Goal: Find specific page/section: Find specific page/section

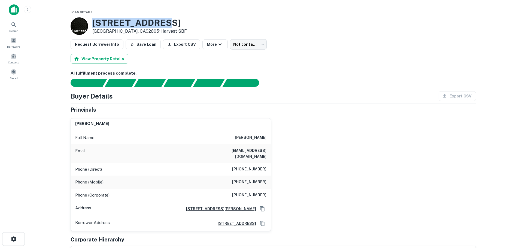
drag, startPoint x: 190, startPoint y: 25, endPoint x: 93, endPoint y: 20, distance: 97.3
click at [93, 20] on div "[STREET_ADDRESS] • Harvest SBF" at bounding box center [273, 25] width 405 height 17
drag, startPoint x: 228, startPoint y: 152, endPoint x: 267, endPoint y: 147, distance: 39.5
click at [267, 147] on div "Email [EMAIL_ADDRESS][DOMAIN_NAME]" at bounding box center [171, 153] width 200 height 19
copy h6 "[EMAIL_ADDRESS][DOMAIN_NAME]"
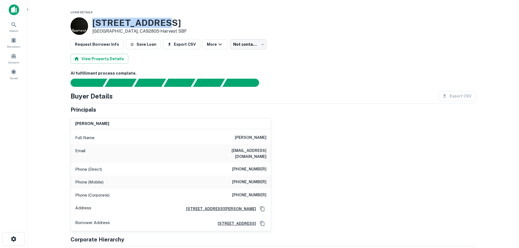
drag, startPoint x: 92, startPoint y: 22, endPoint x: 165, endPoint y: 18, distance: 73.4
click at [165, 18] on div "[STREET_ADDRESS] • Harvest SBF" at bounding box center [273, 25] width 405 height 17
copy h3 "[STREET_ADDRESS]"
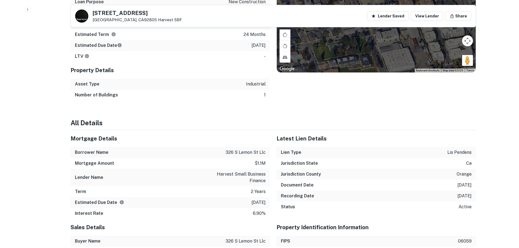
scroll to position [476, 0]
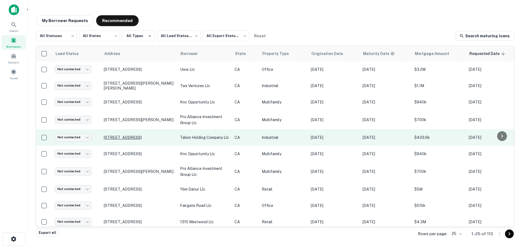
click at [149, 137] on p "30850 Wealth St Murrieta, CA92563" at bounding box center [139, 137] width 71 height 5
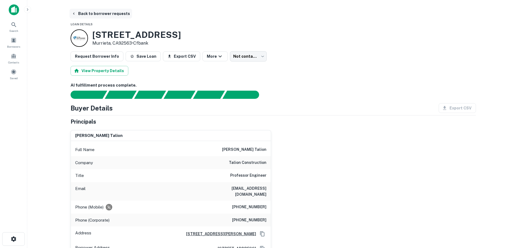
click at [93, 13] on button "Back to borrower requests" at bounding box center [100, 14] width 63 height 10
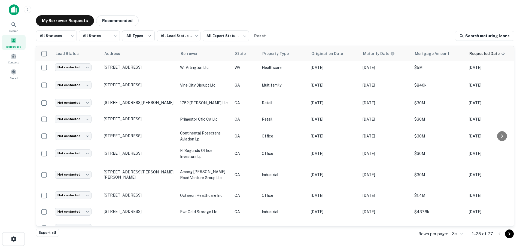
scroll to position [129, 0]
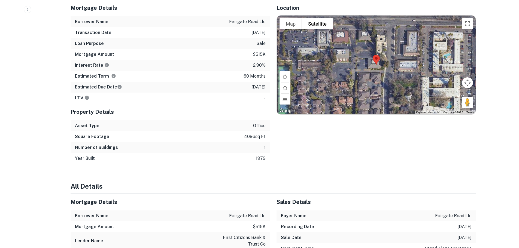
scroll to position [374, 0]
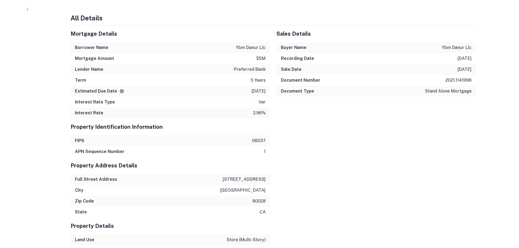
scroll to position [476, 0]
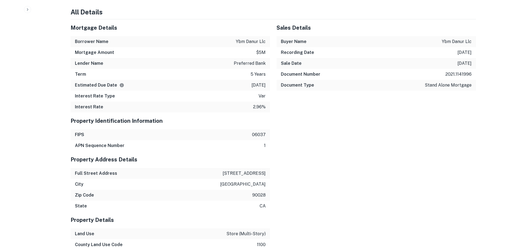
drag, startPoint x: 223, startPoint y: 169, endPoint x: 264, endPoint y: 168, distance: 40.9
click at [264, 168] on div "Full Street Address 6800 w sunset blvd" at bounding box center [170, 173] width 199 height 11
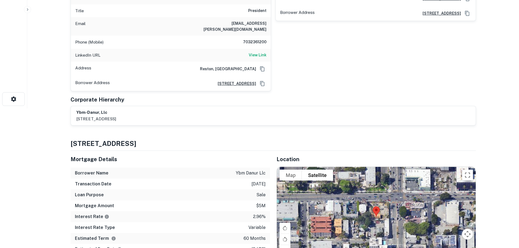
scroll to position [61, 0]
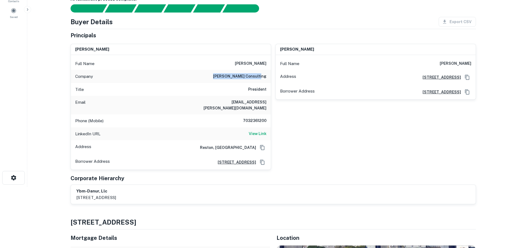
drag, startPoint x: 223, startPoint y: 76, endPoint x: 266, endPoint y: 74, distance: 43.4
click at [266, 74] on div "Company david cohen consulting" at bounding box center [171, 76] width 200 height 13
click at [199, 80] on div "Company david cohen consulting" at bounding box center [171, 76] width 200 height 13
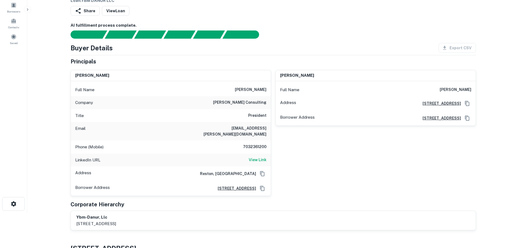
scroll to position [34, 0]
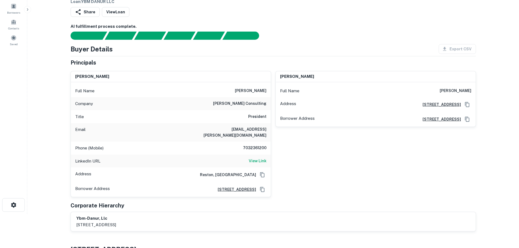
drag, startPoint x: 321, startPoint y: 77, endPoint x: 279, endPoint y: 79, distance: 42.0
click at [279, 79] on div "yair ben moshe" at bounding box center [376, 76] width 200 height 11
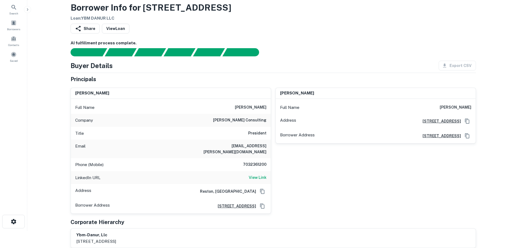
scroll to position [0, 0]
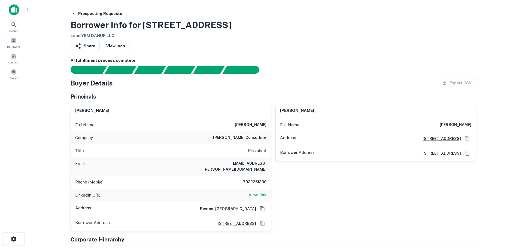
copy h6 "[PERSON_NAME]"
click at [13, 28] on div "Search" at bounding box center [14, 26] width 24 height 15
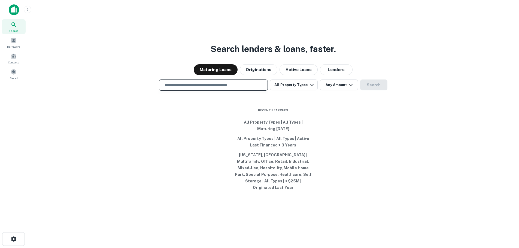
paste input "**********"
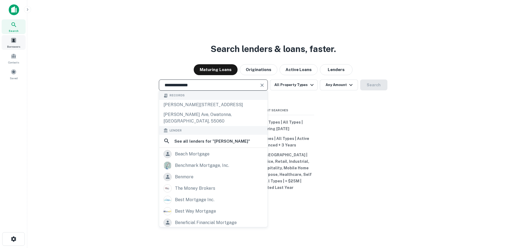
type input "**********"
click at [13, 41] on span at bounding box center [14, 40] width 6 height 6
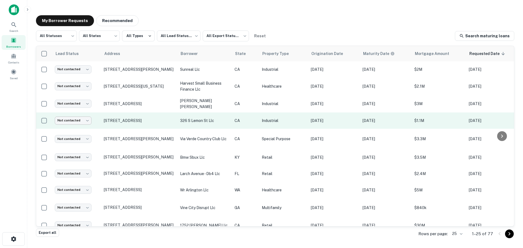
click at [80, 122] on body "Search Borrowers Contacts Saved My Borrower Requests Recommended All Statuses *…" at bounding box center [261, 124] width 523 height 248
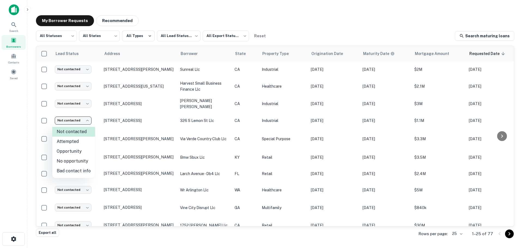
click at [76, 161] on li "No opportunity" at bounding box center [73, 161] width 43 height 10
type input "**********"
